Goal: Find contact information: Find contact information

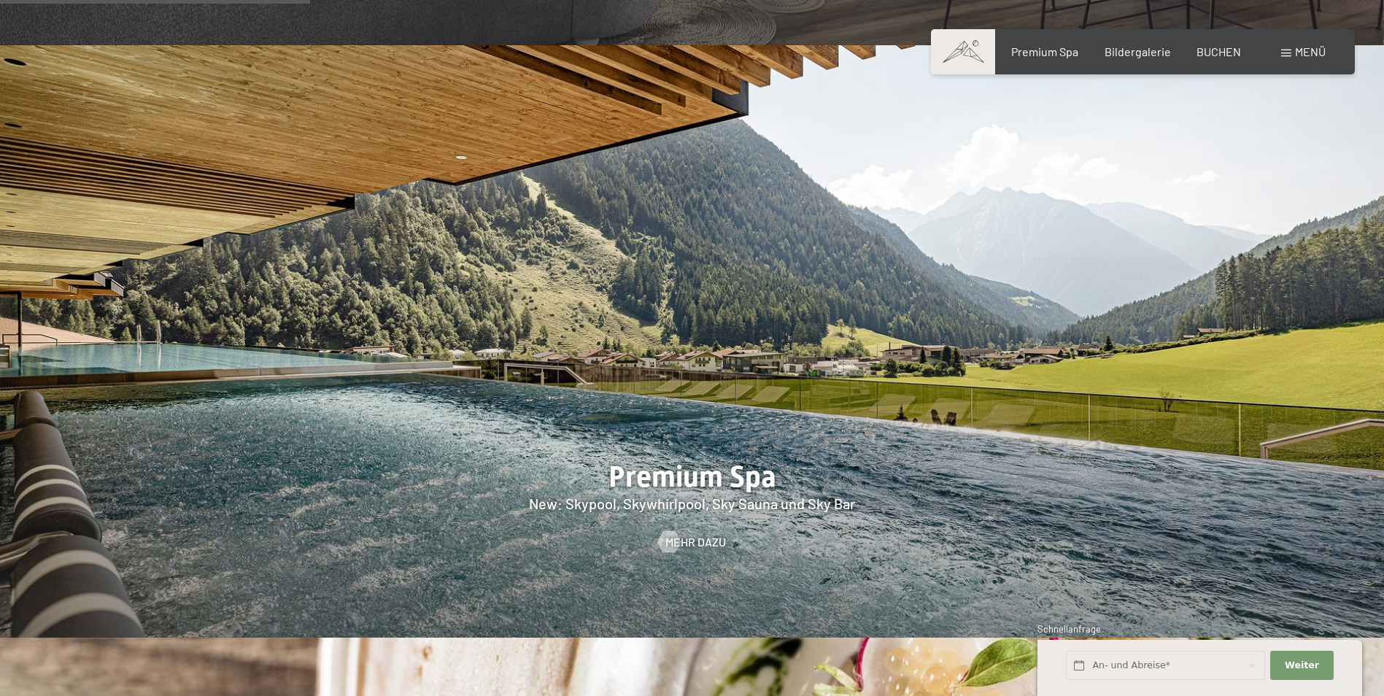
drag, startPoint x: 1134, startPoint y: 421, endPoint x: 1126, endPoint y: 460, distance: 39.5
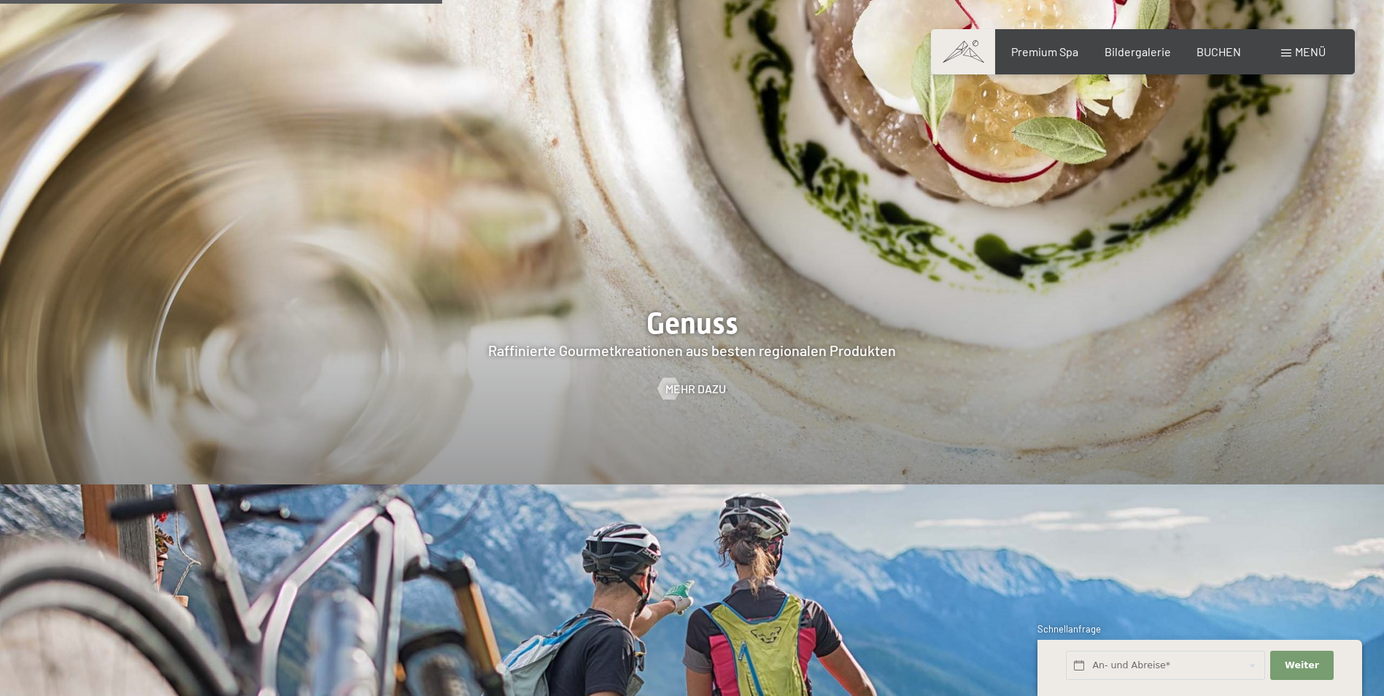
scroll to position [2844, 0]
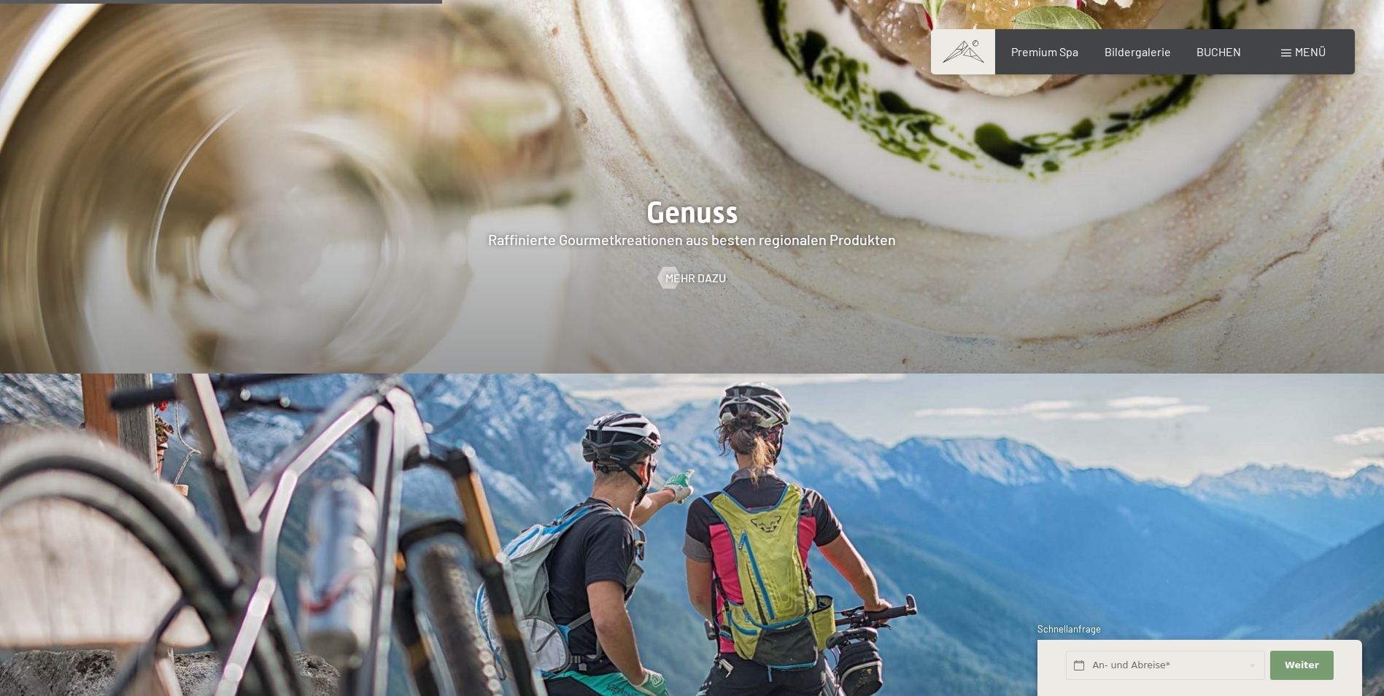
drag, startPoint x: 1129, startPoint y: 367, endPoint x: 1101, endPoint y: 417, distance: 57.8
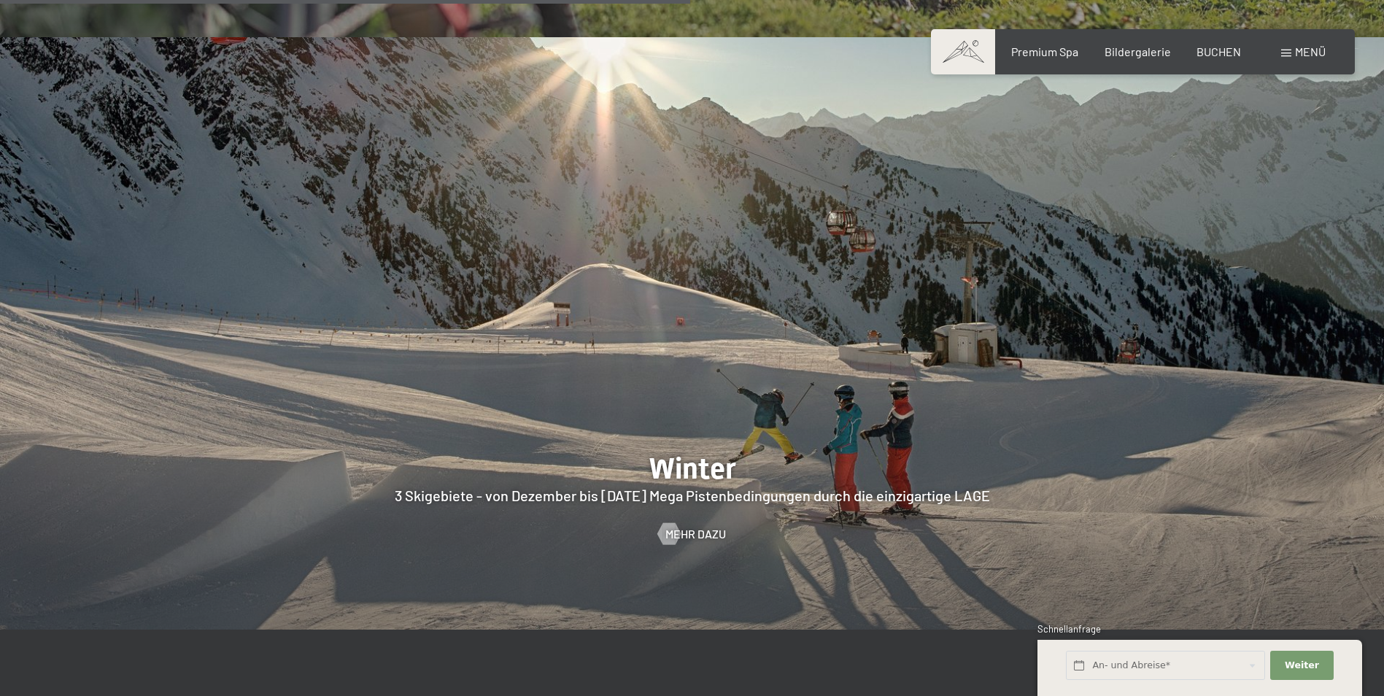
drag, startPoint x: 1089, startPoint y: 452, endPoint x: 1071, endPoint y: 483, distance: 36.3
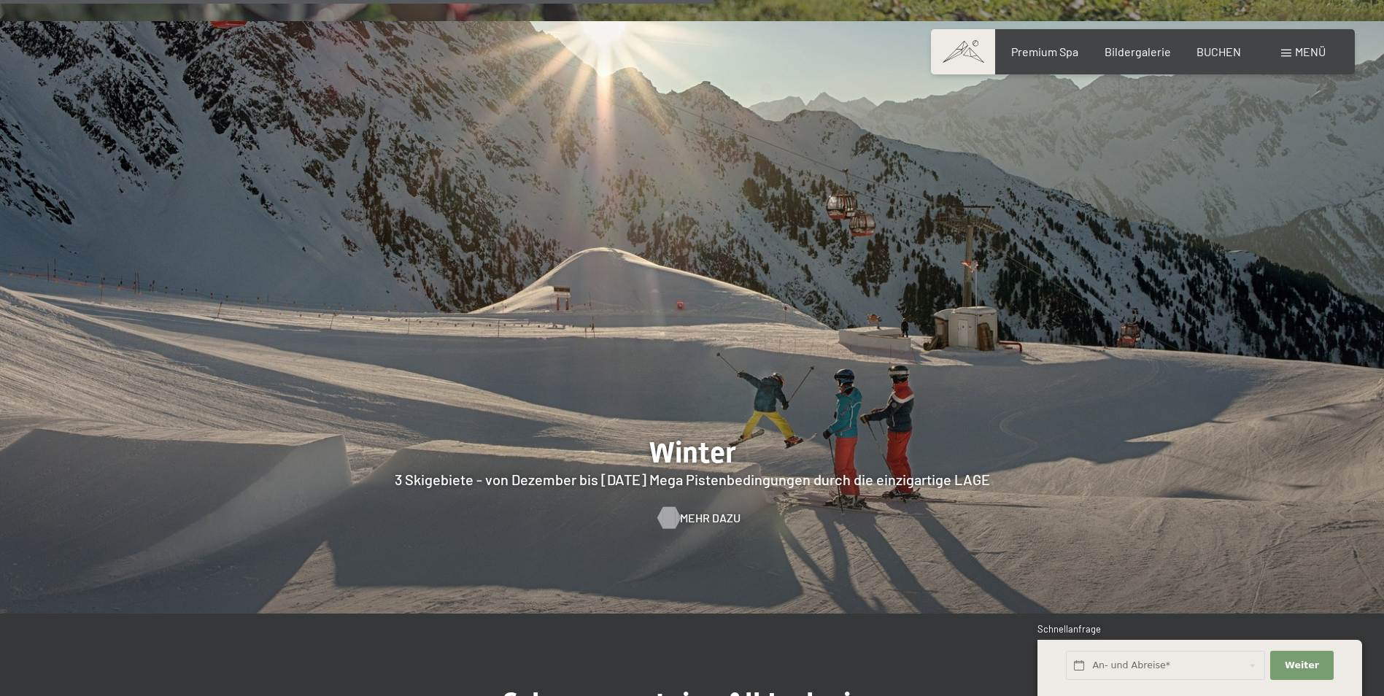
click at [666, 507] on div at bounding box center [668, 518] width 12 height 22
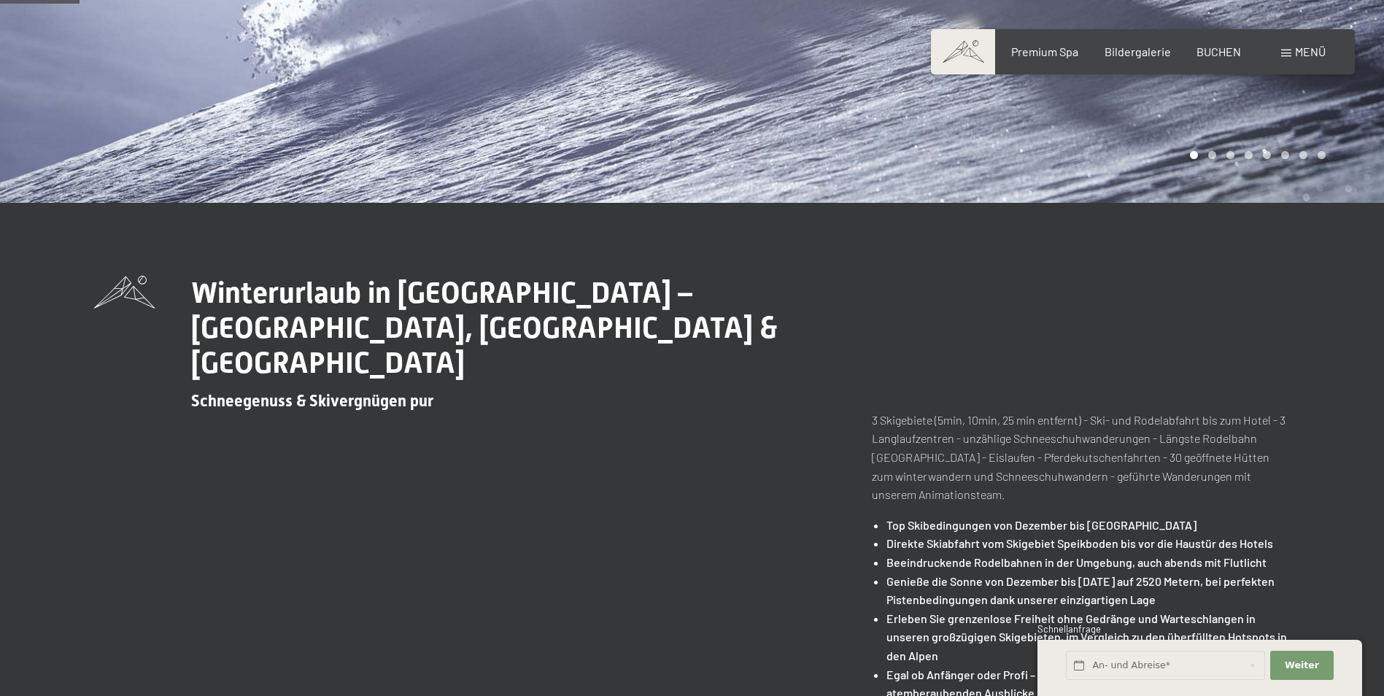
drag, startPoint x: 753, startPoint y: 457, endPoint x: 749, endPoint y: 523, distance: 66.5
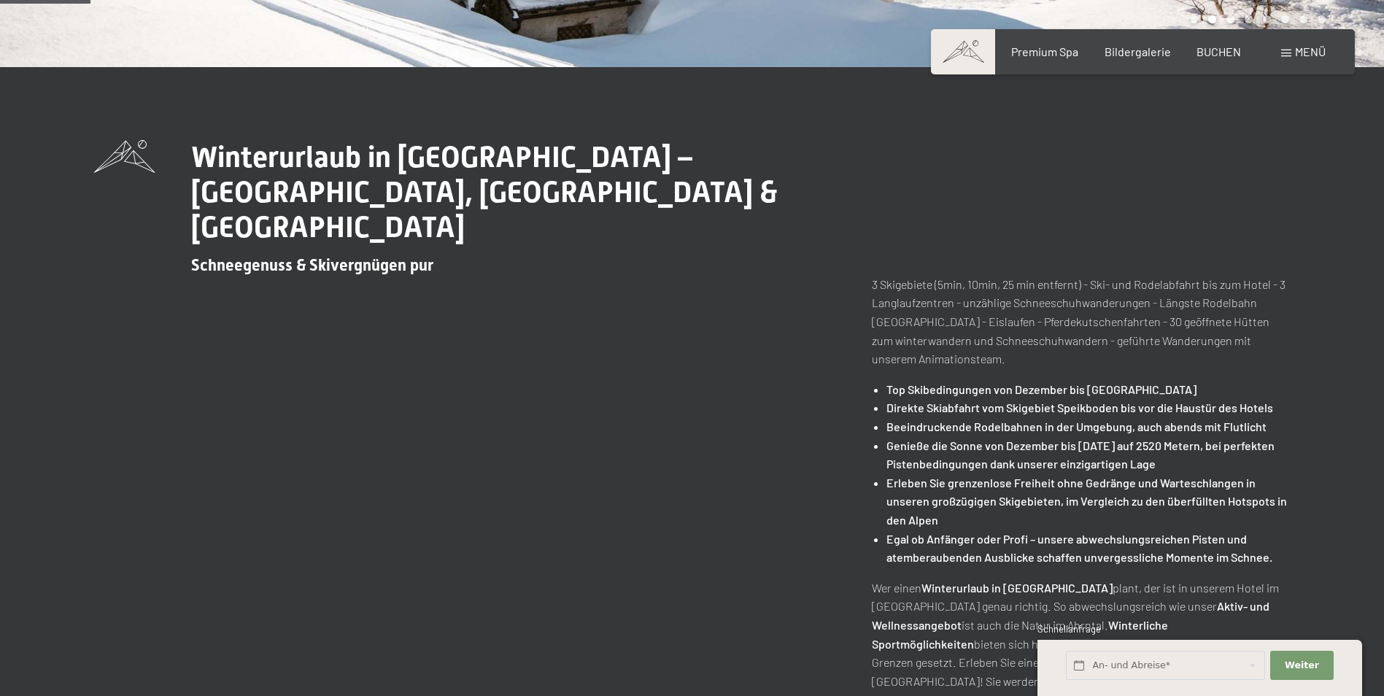
drag, startPoint x: 1326, startPoint y: 393, endPoint x: 1317, endPoint y: 425, distance: 32.6
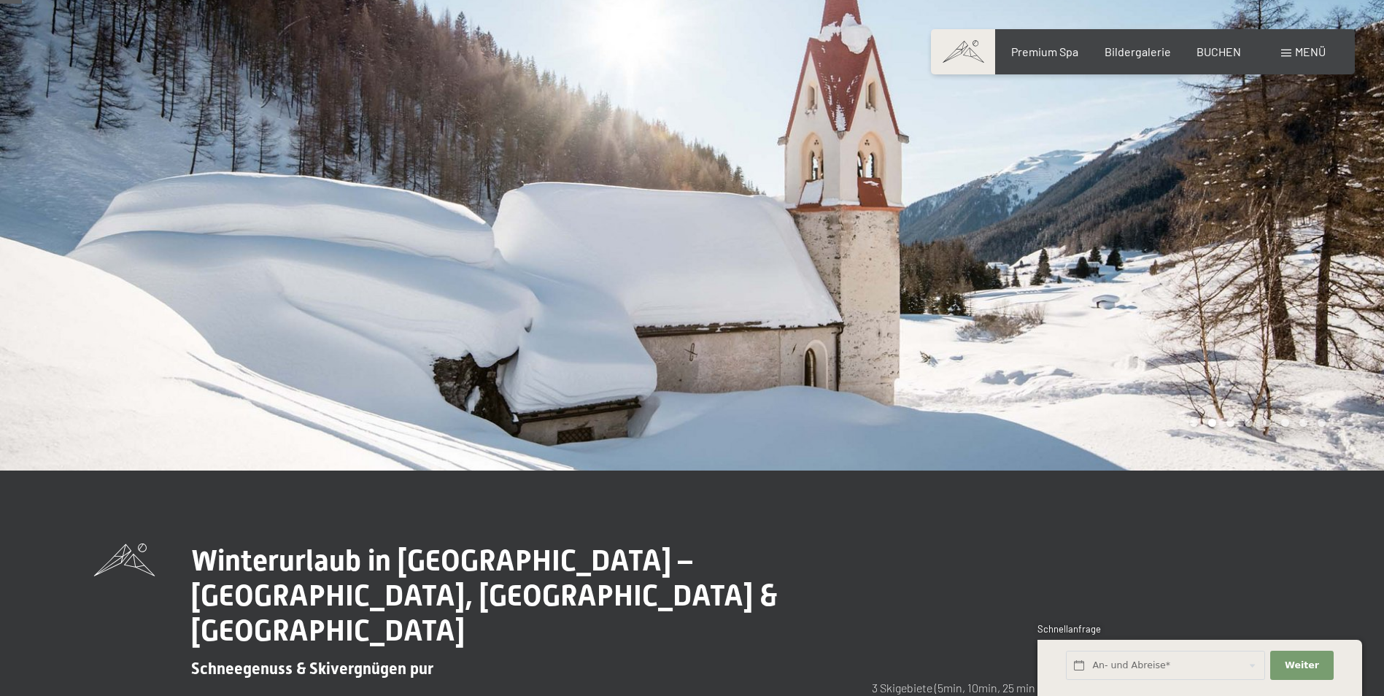
scroll to position [0, 0]
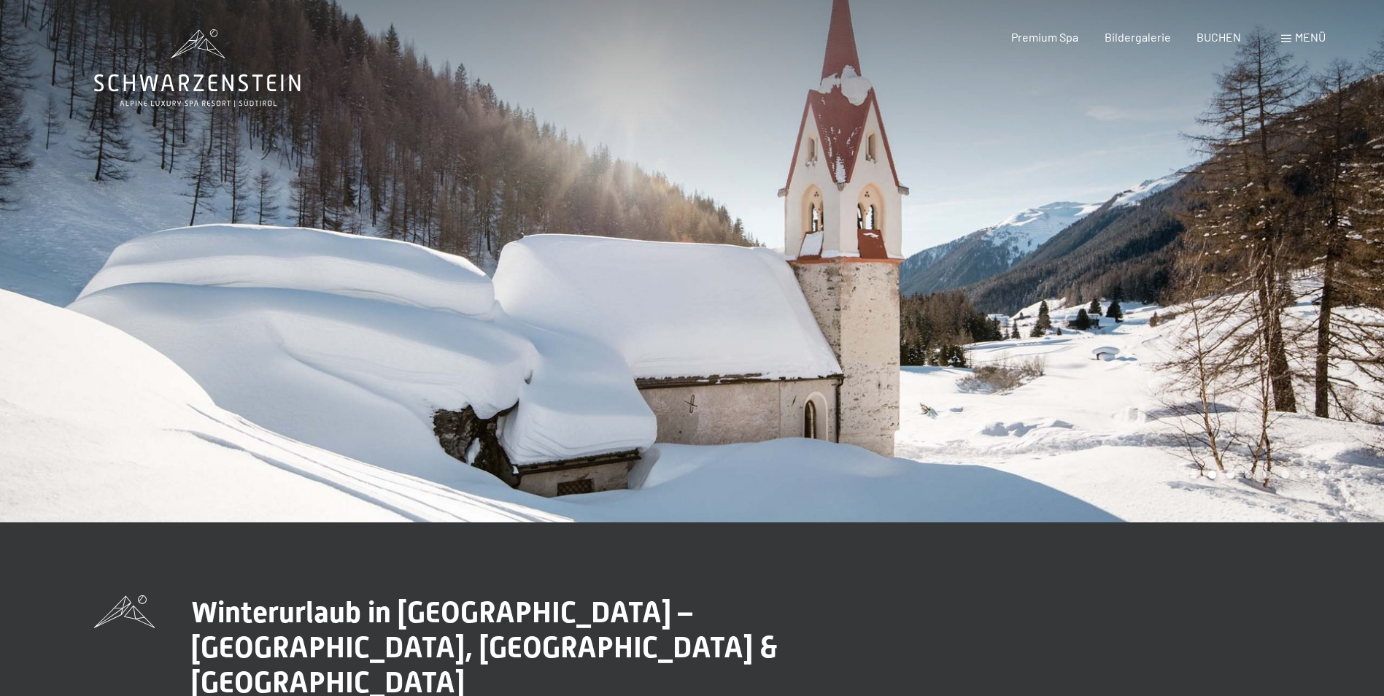
drag, startPoint x: 1322, startPoint y: 406, endPoint x: 1323, endPoint y: 345, distance: 61.3
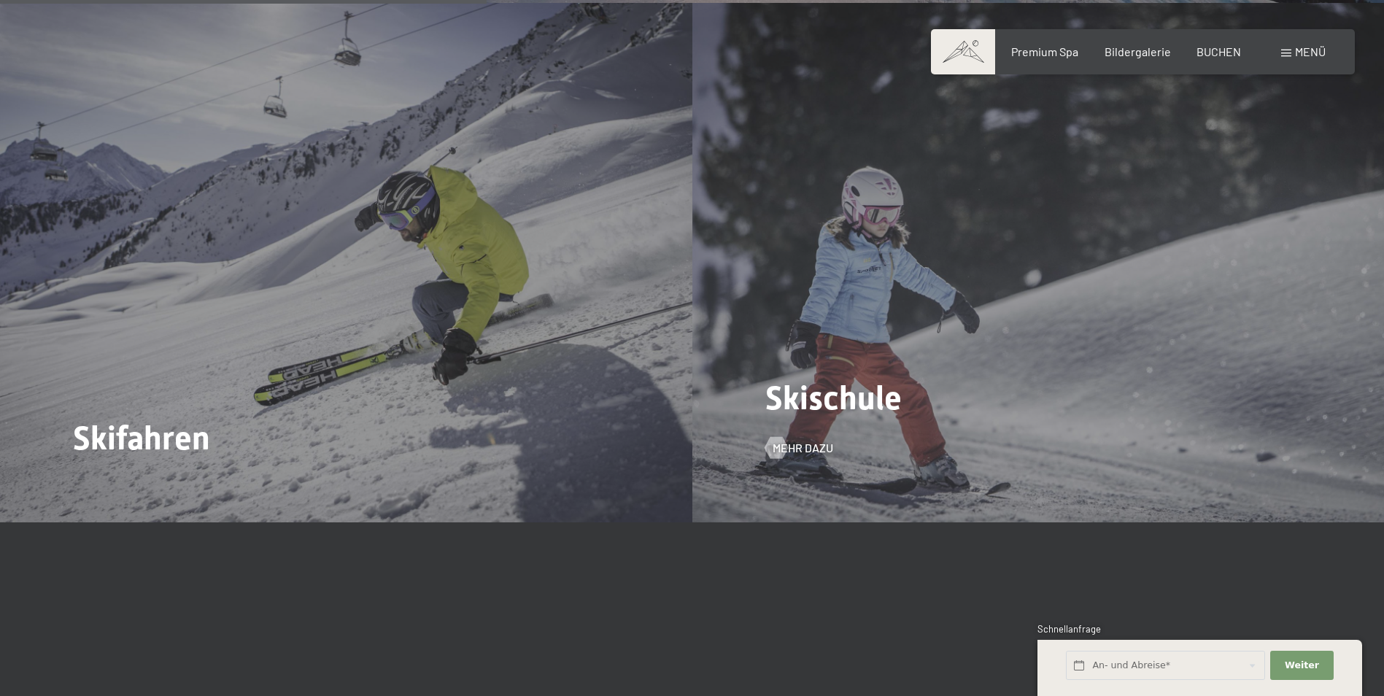
drag, startPoint x: 1302, startPoint y: 352, endPoint x: 1265, endPoint y: 407, distance: 66.2
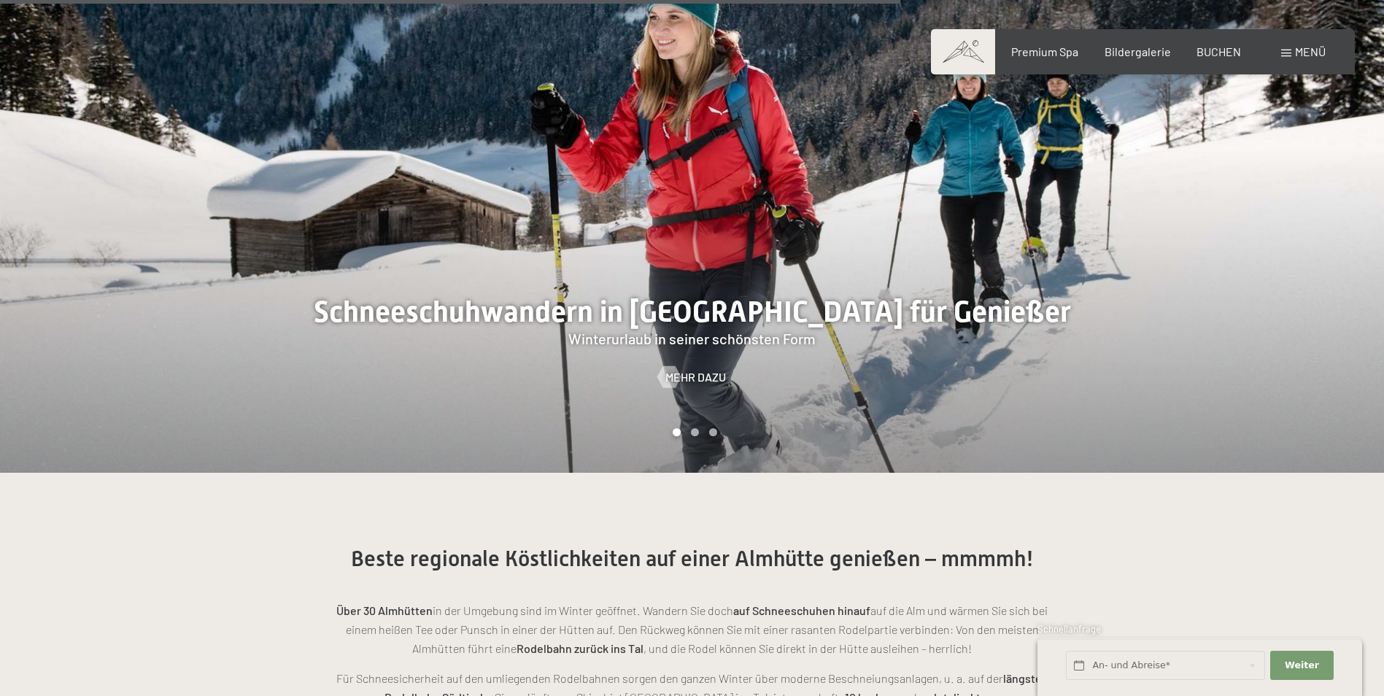
drag, startPoint x: 1265, startPoint y: 407, endPoint x: 1247, endPoint y: 470, distance: 65.1
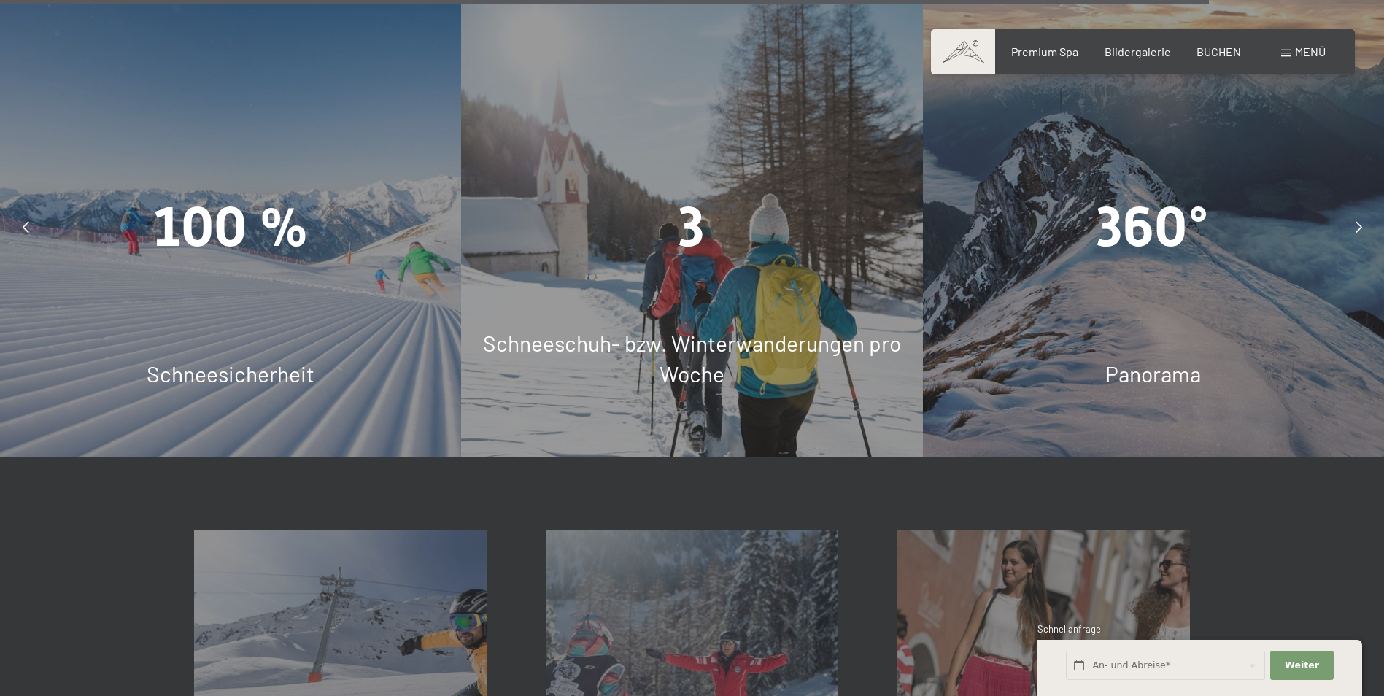
scroll to position [4699, 0]
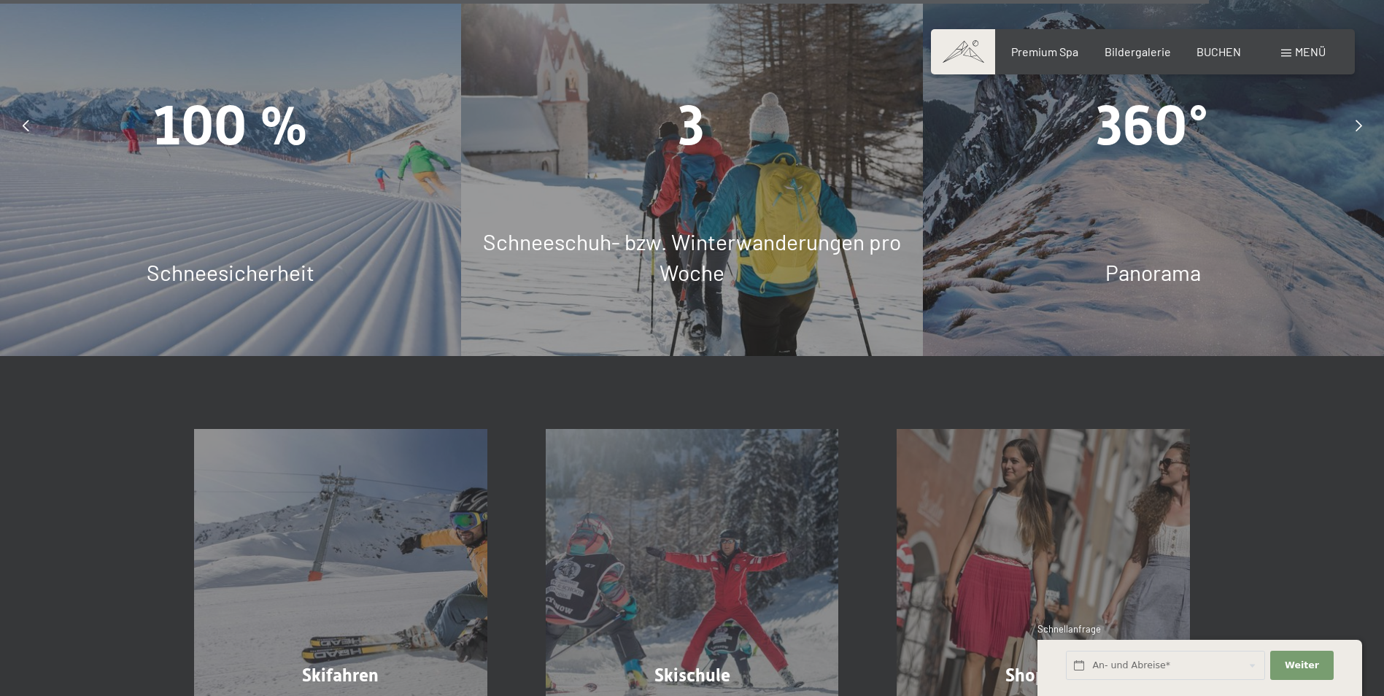
drag, startPoint x: 1247, startPoint y: 469, endPoint x: 1227, endPoint y: 548, distance: 81.2
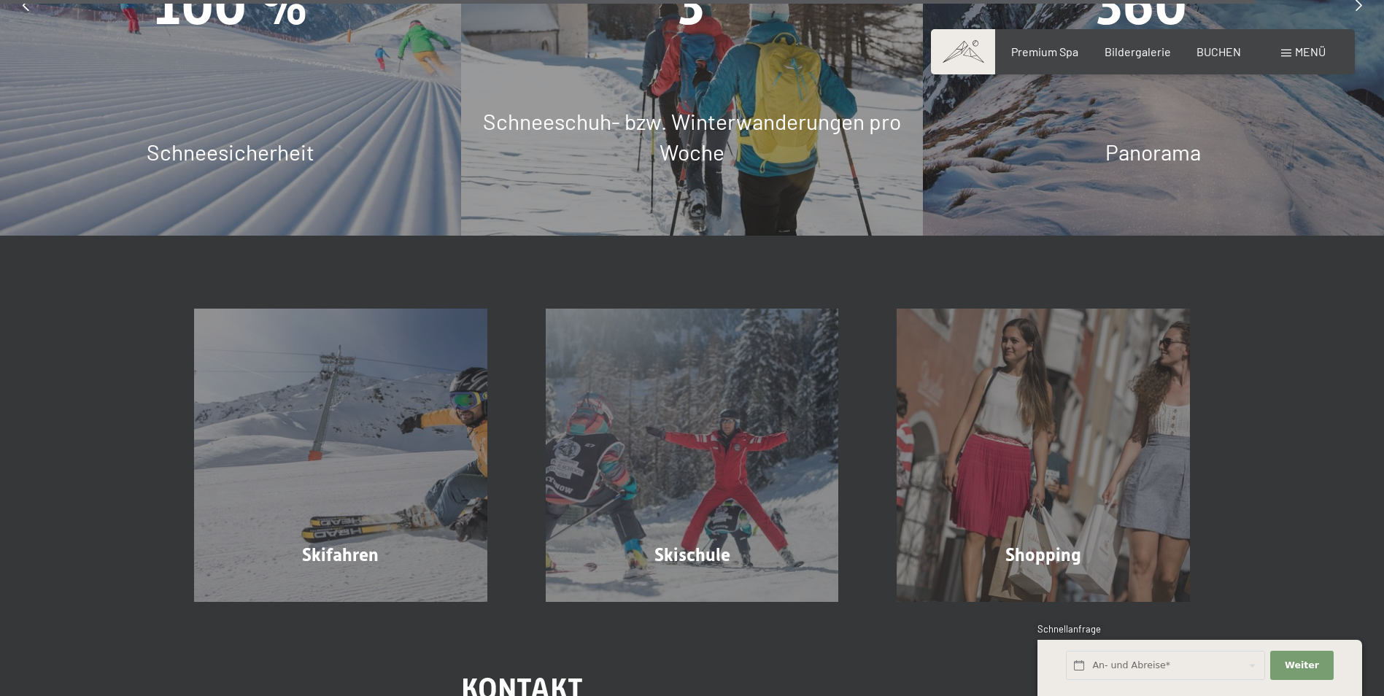
drag, startPoint x: 1277, startPoint y: 495, endPoint x: 1275, endPoint y: 508, distance: 13.9
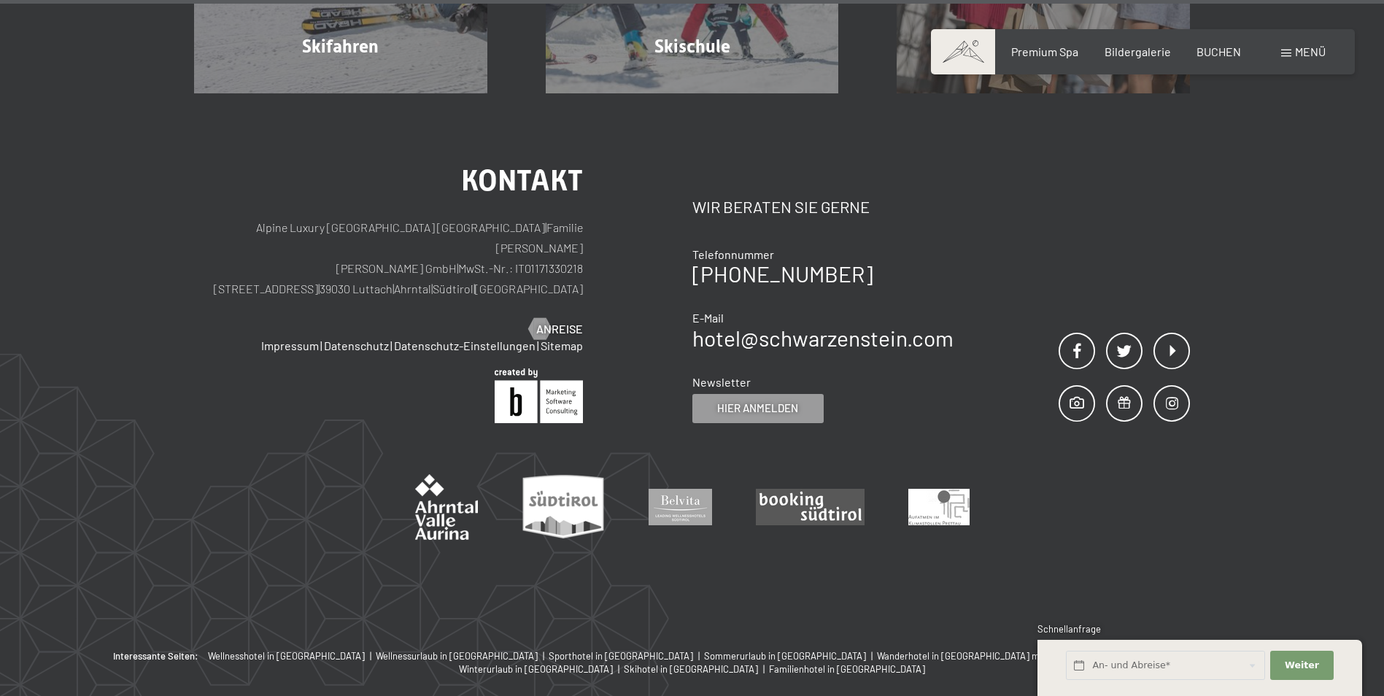
scroll to position [5330, 0]
drag, startPoint x: 1273, startPoint y: 501, endPoint x: 1231, endPoint y: 549, distance: 63.6
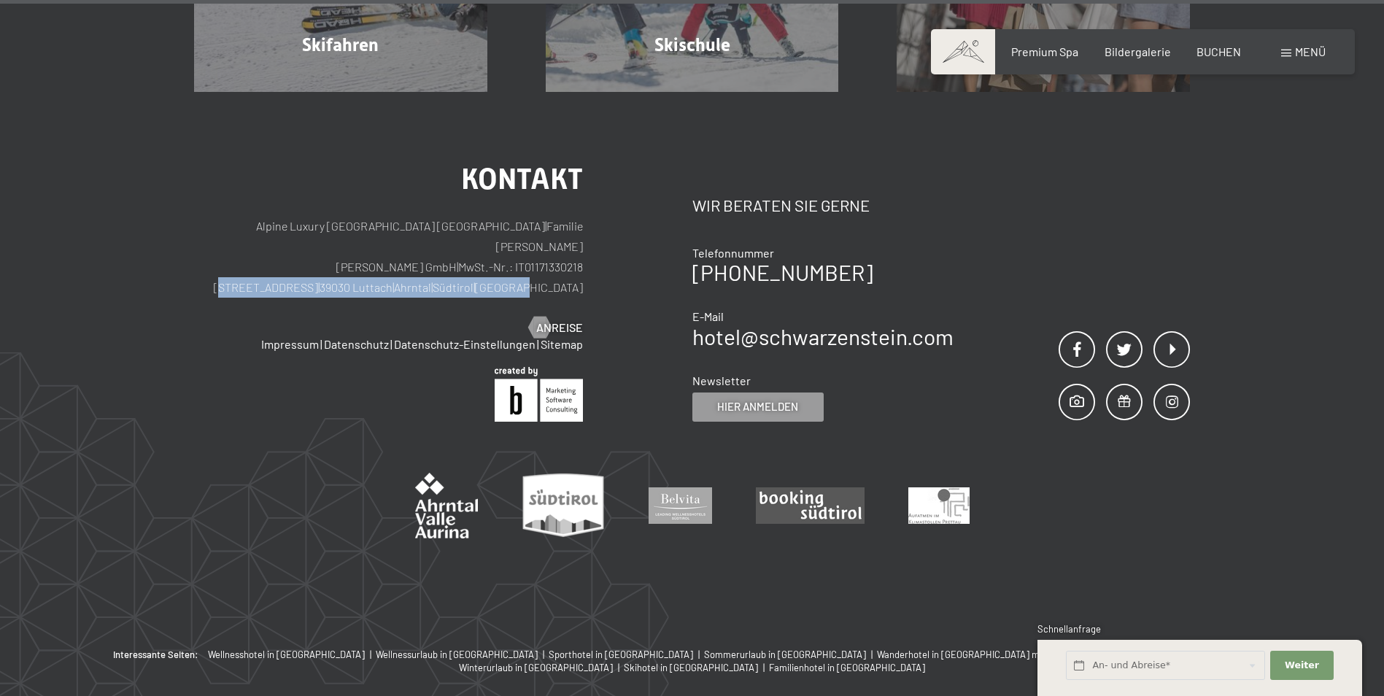
drag, startPoint x: 316, startPoint y: 190, endPoint x: 582, endPoint y: 198, distance: 266.4
click at [582, 216] on p "Alpine Luxury [GEOGRAPHIC_DATA] SCHWARZENSTEIN | Familie [PERSON_NAME] [PERSON_…" at bounding box center [388, 257] width 389 height 82
copy p "[STREET_ADDRESS] | [GEOGRAPHIC_DATA] | [GEOGRAPHIC_DATA] | [GEOGRAPHIC_DATA]"
